Goal: Find contact information: Find contact information

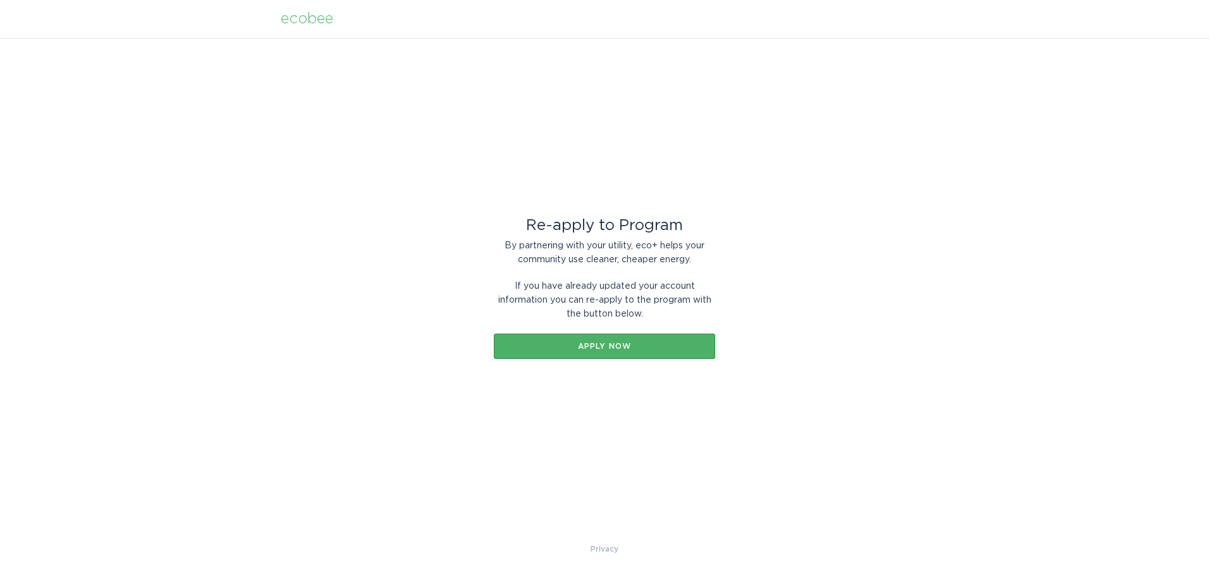
click at [549, 344] on div "Apply now" at bounding box center [604, 347] width 209 height 8
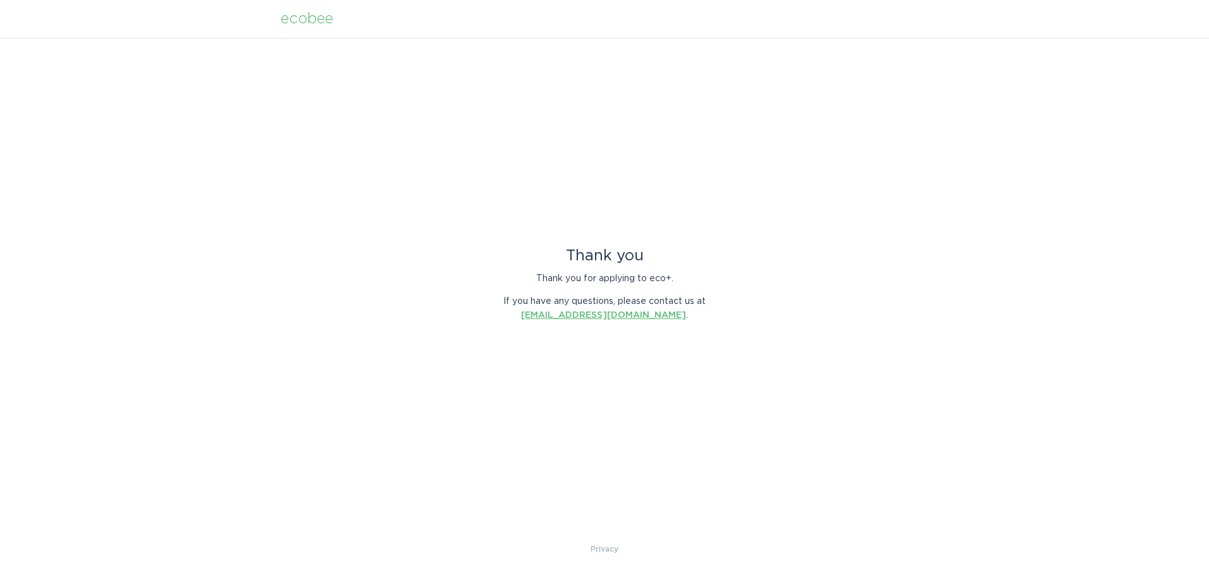
click at [585, 316] on link "[EMAIL_ADDRESS][DOMAIN_NAME]" at bounding box center [603, 315] width 165 height 9
